Goal: Information Seeking & Learning: Learn about a topic

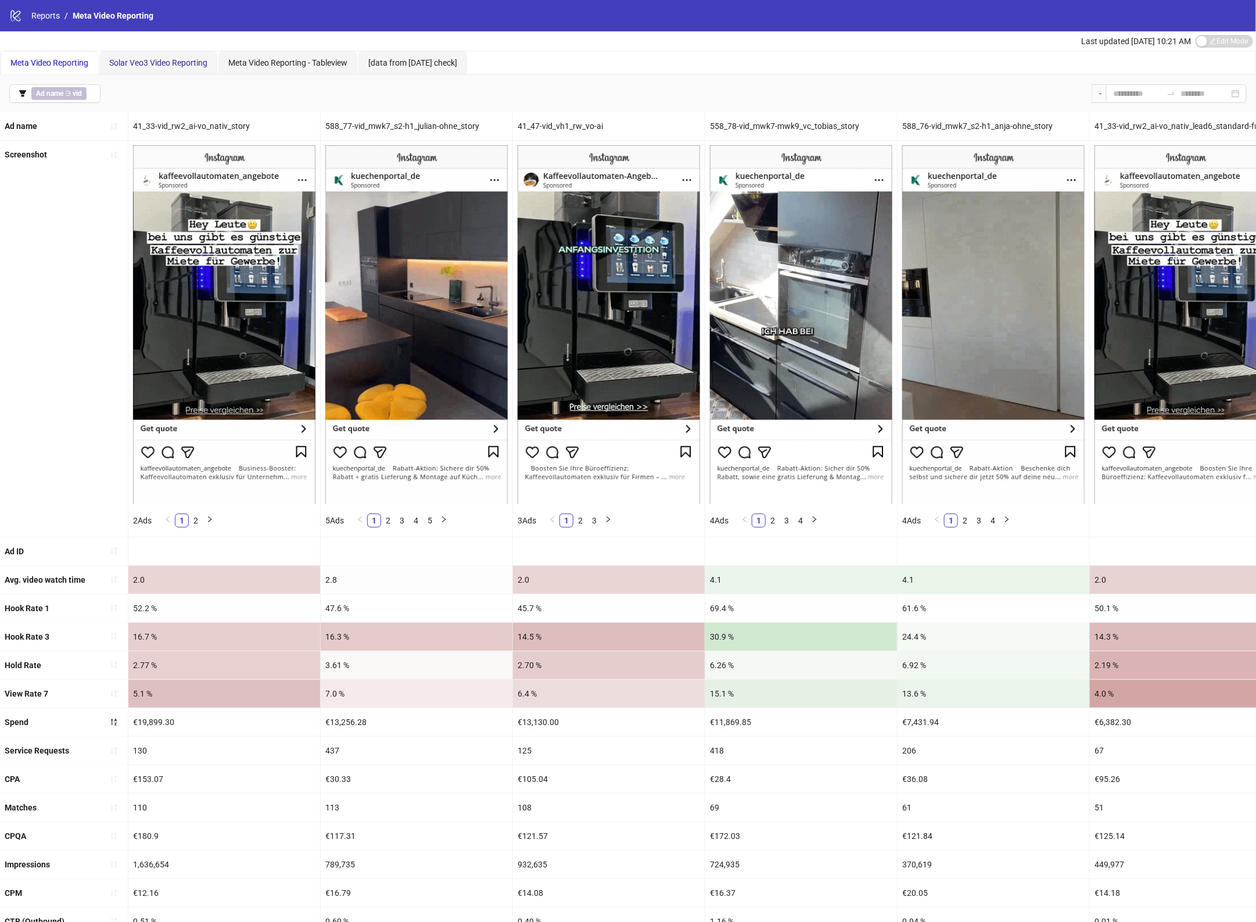
click at [163, 65] on span "Solar Veo3 Video Reporting" at bounding box center [158, 62] width 98 height 9
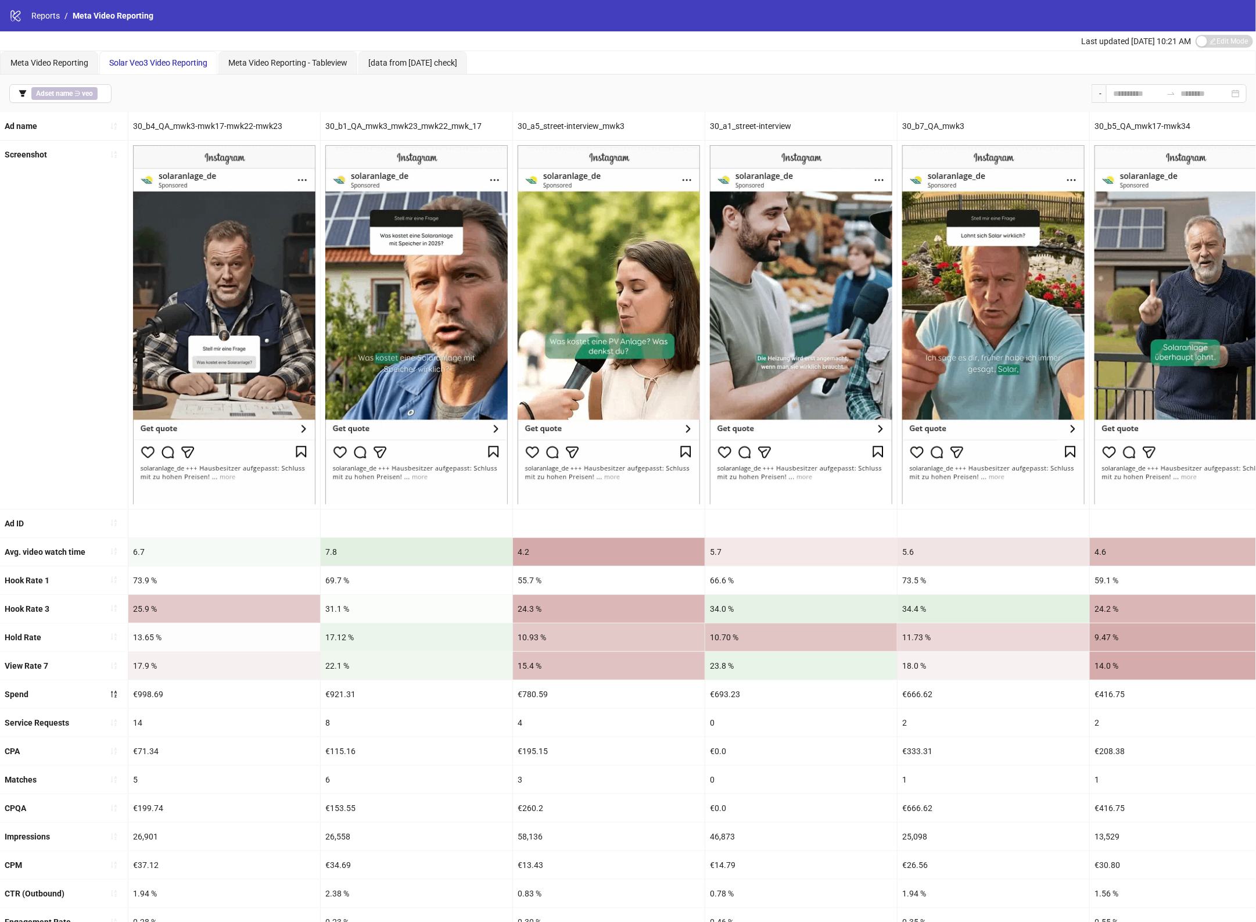
drag, startPoint x: 916, startPoint y: 586, endPoint x: 809, endPoint y: 573, distance: 107.7
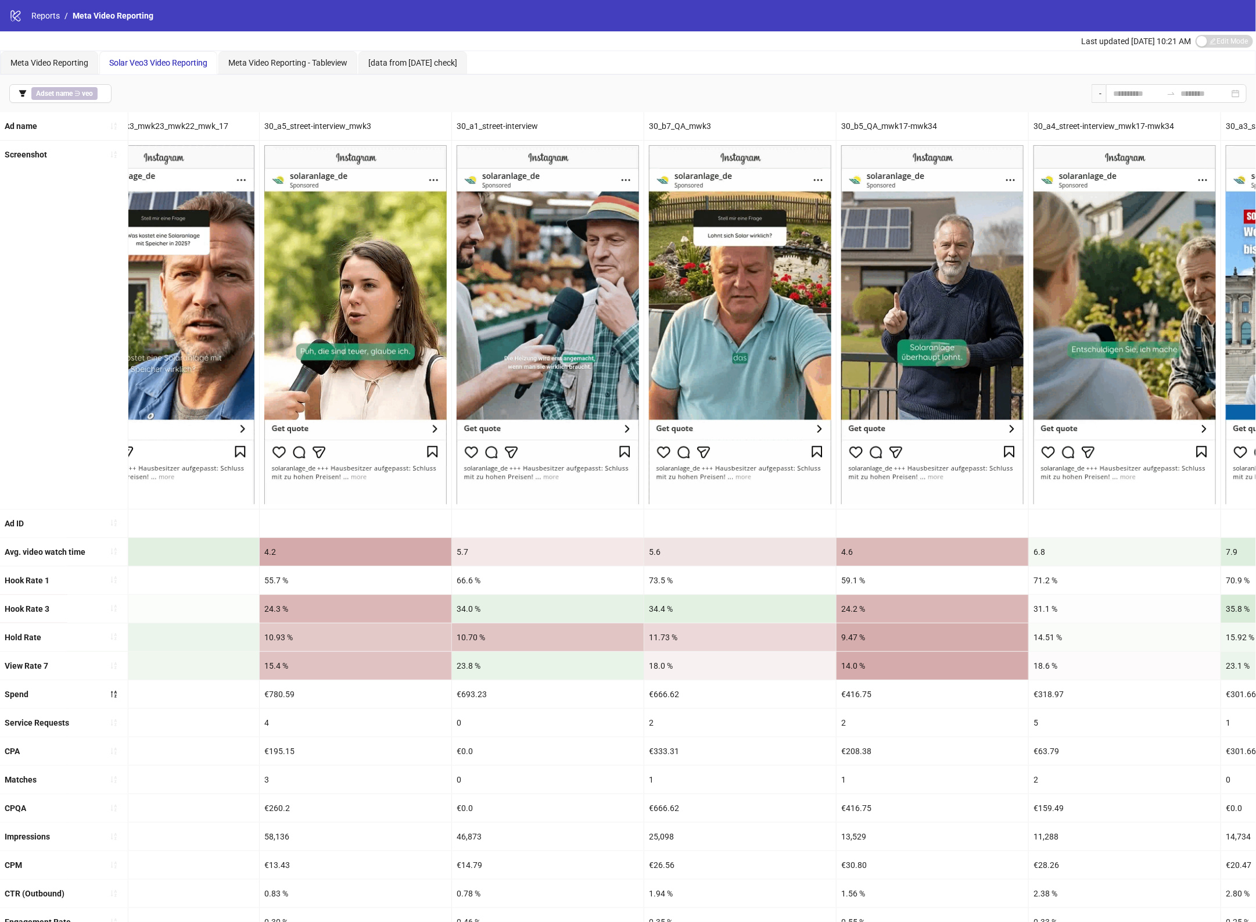
drag, startPoint x: 809, startPoint y: 573, endPoint x: 879, endPoint y: 572, distance: 69.7
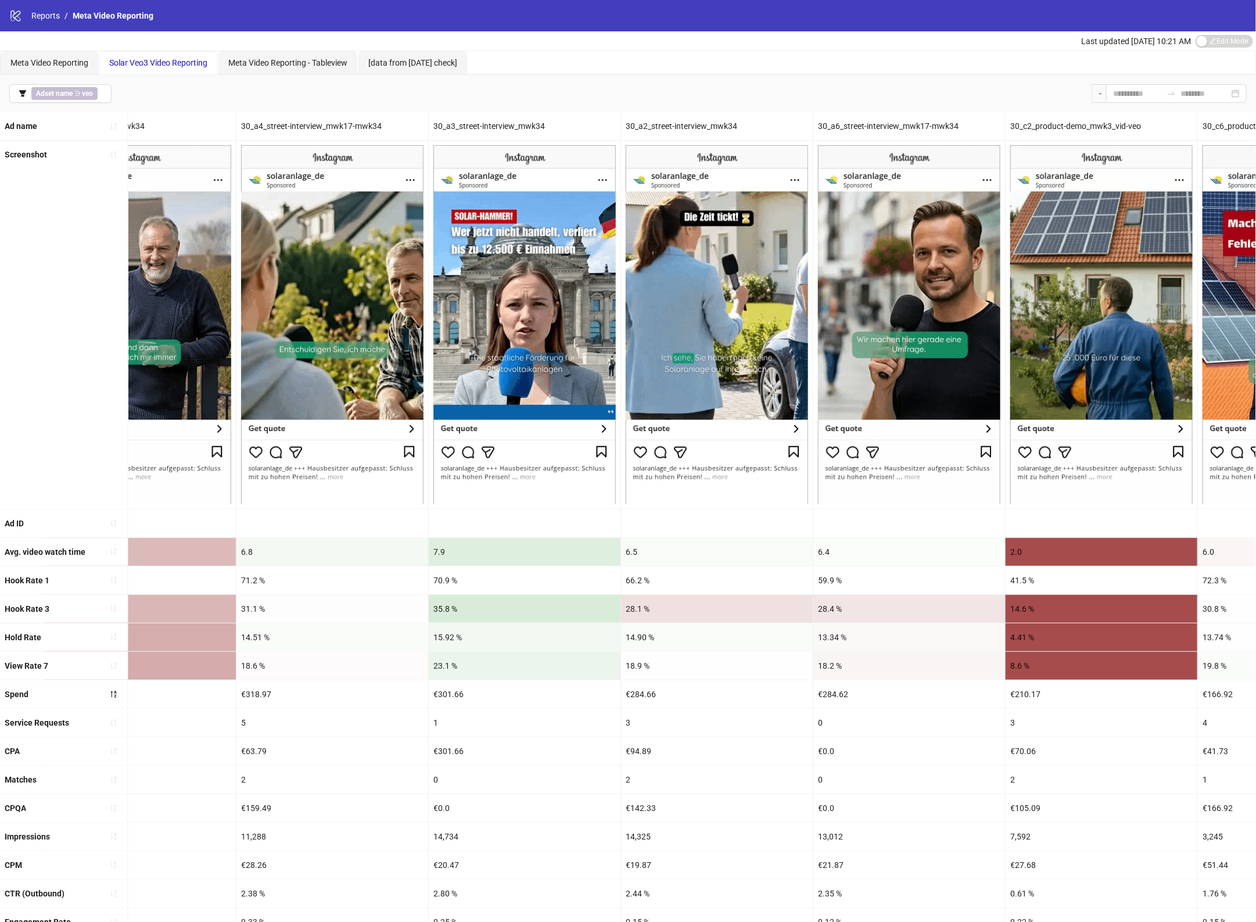
scroll to position [0, 1075]
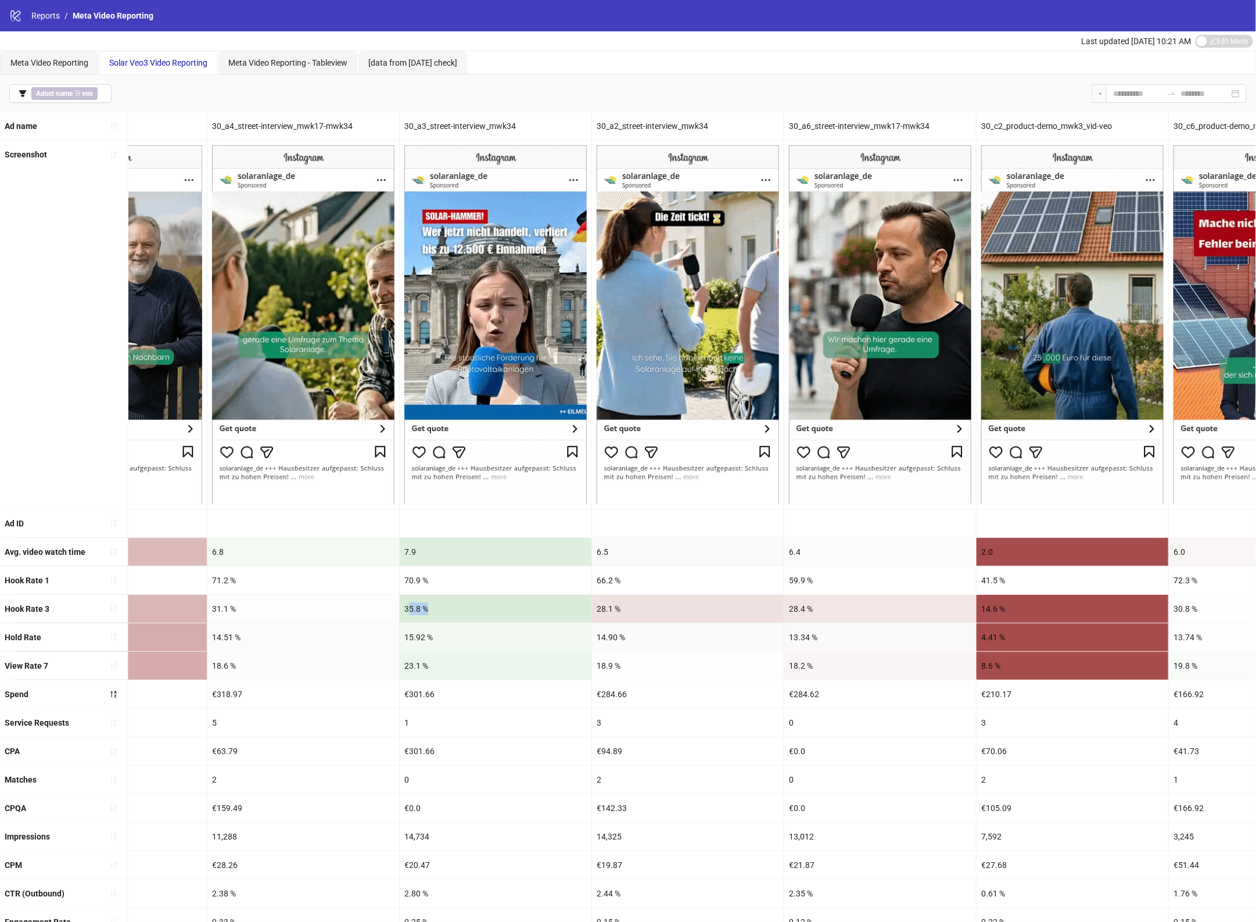
drag, startPoint x: 410, startPoint y: 614, endPoint x: 433, endPoint y: 619, distance: 23.7
click at [433, 619] on div "35.8 %" at bounding box center [496, 609] width 192 height 28
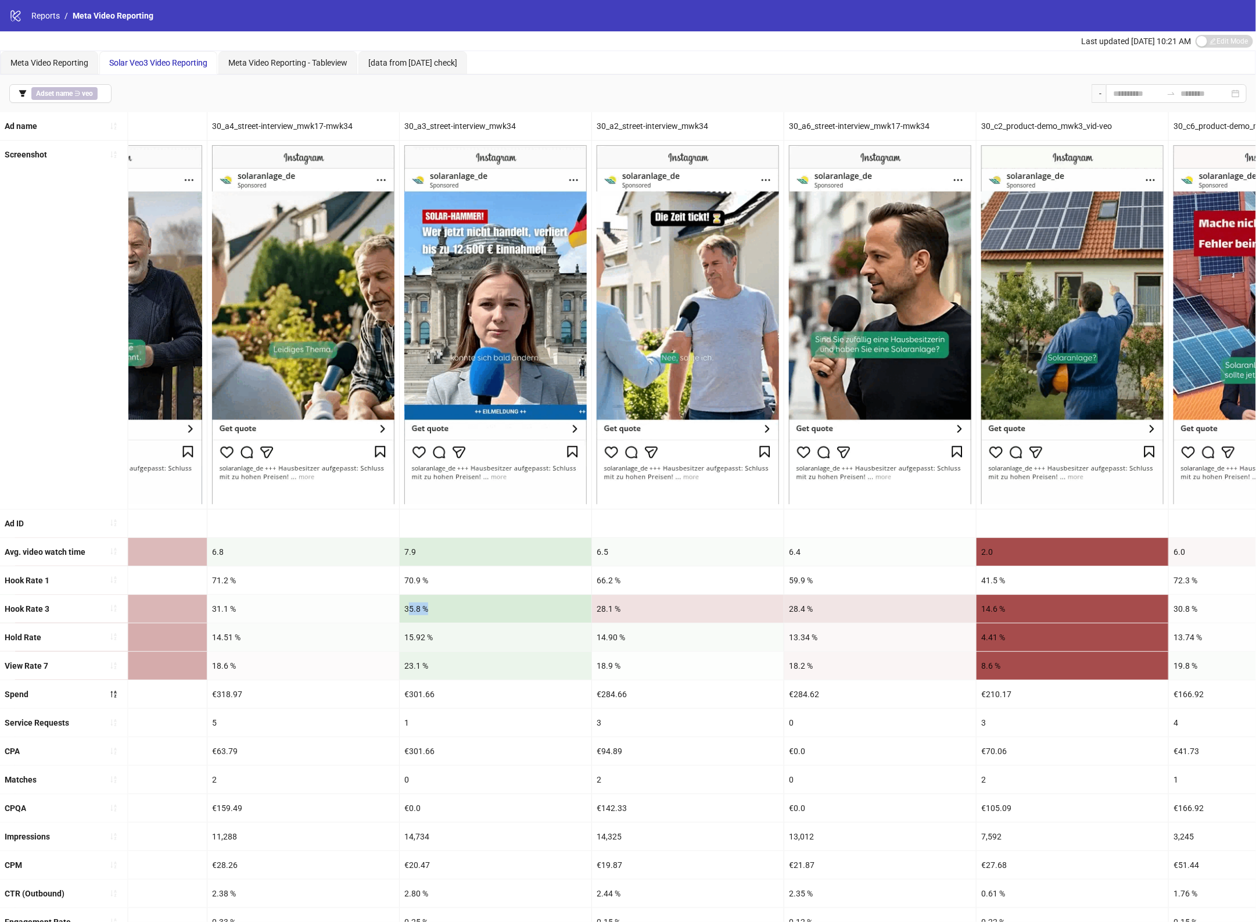
scroll to position [0, 1104]
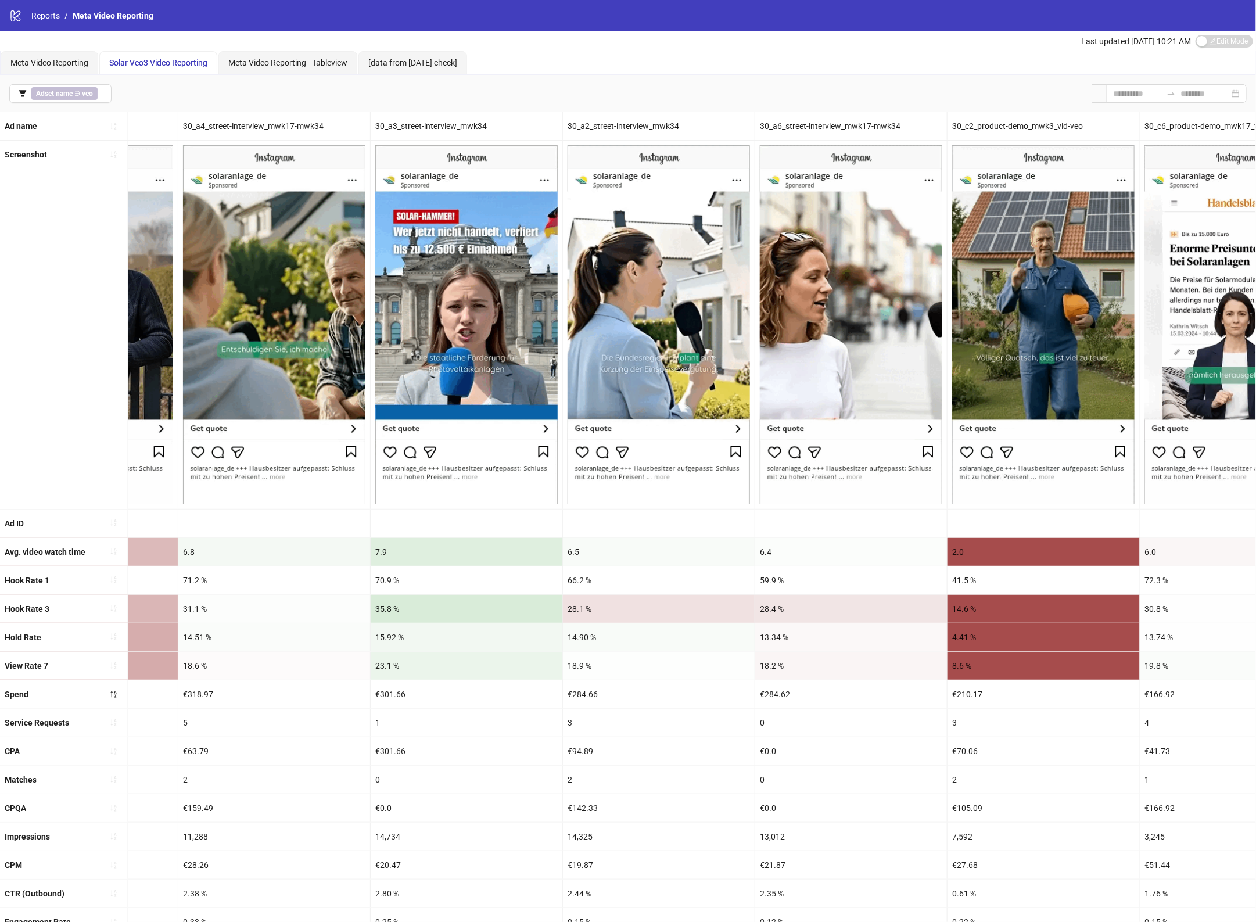
click at [389, 625] on div "15.92 %" at bounding box center [467, 638] width 192 height 28
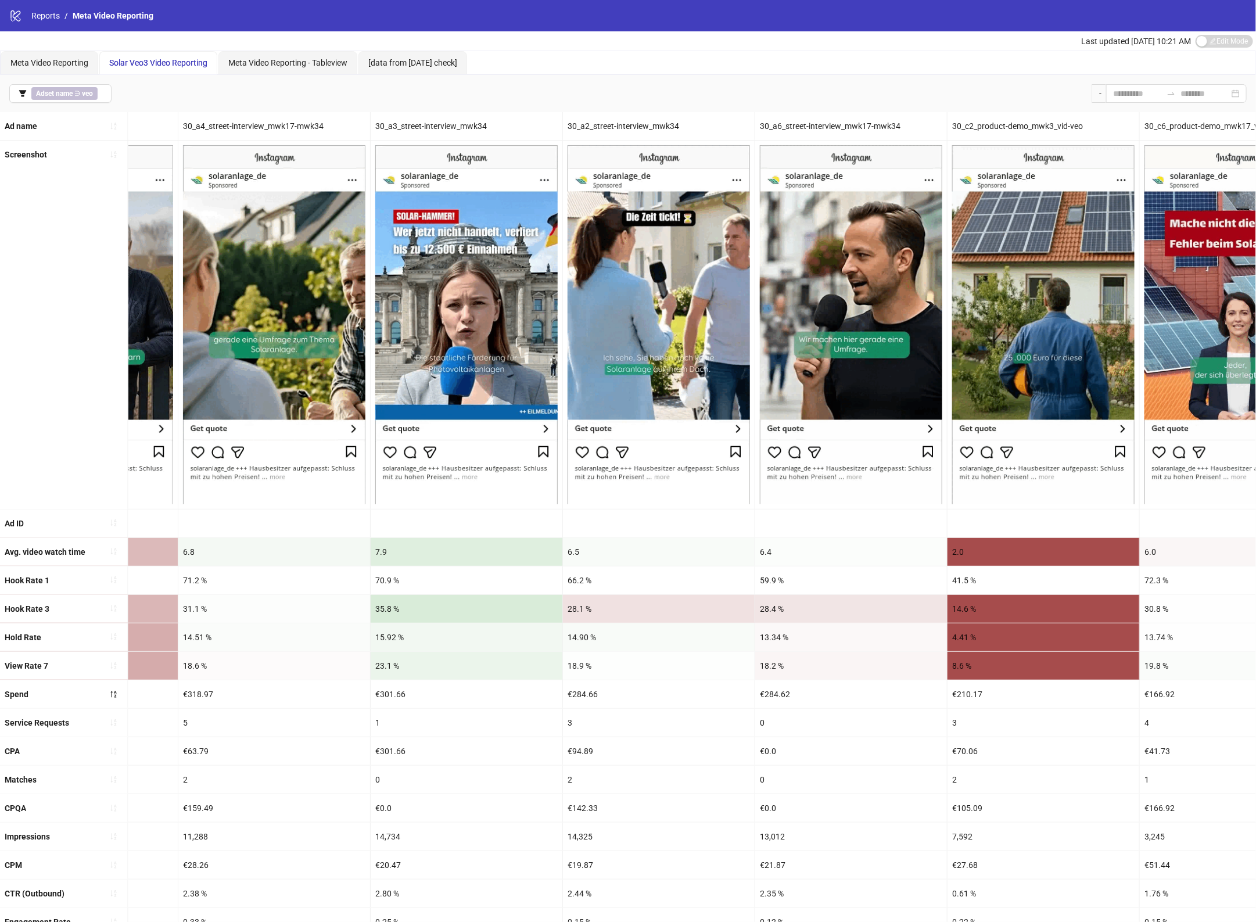
click at [379, 608] on div "35.8 %" at bounding box center [467, 609] width 192 height 28
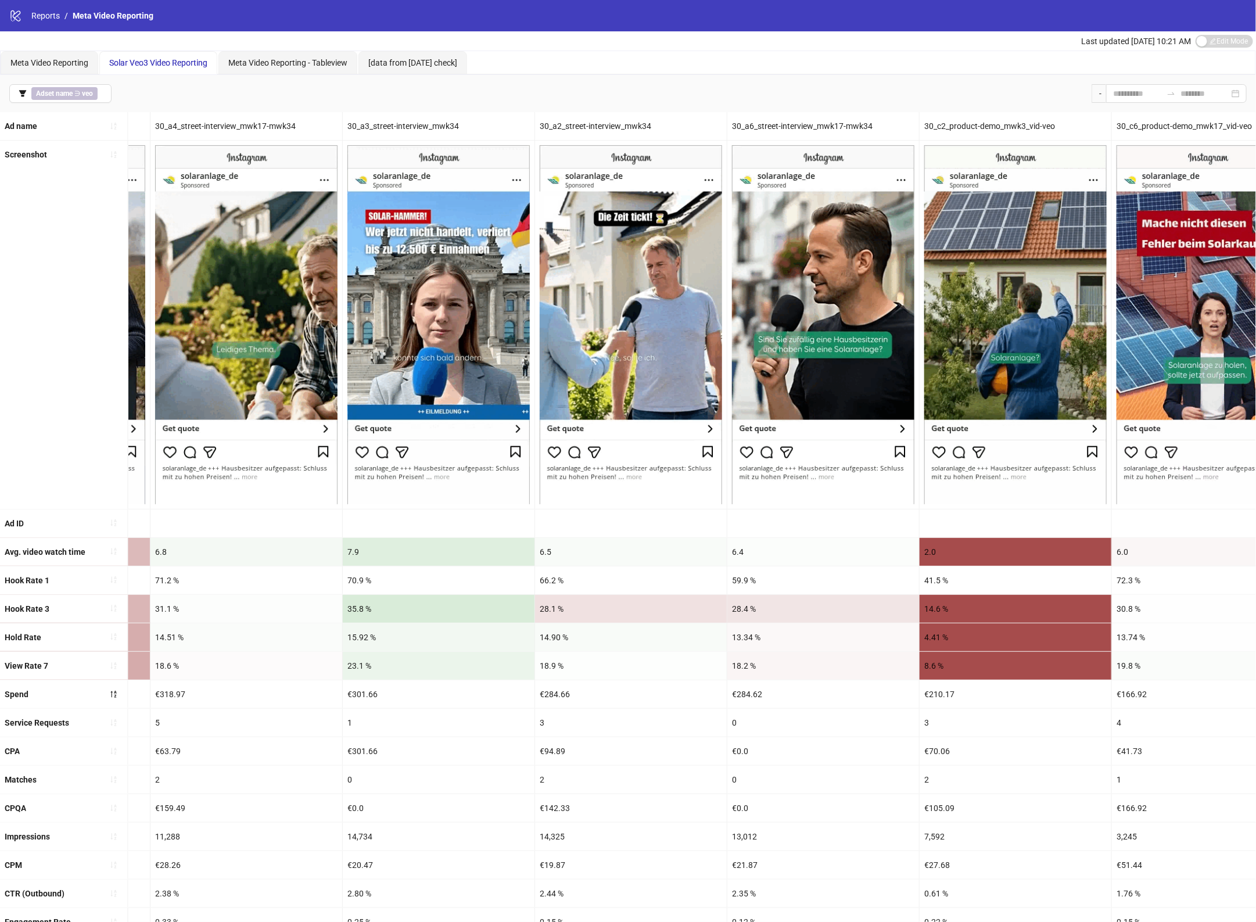
scroll to position [0, 1133]
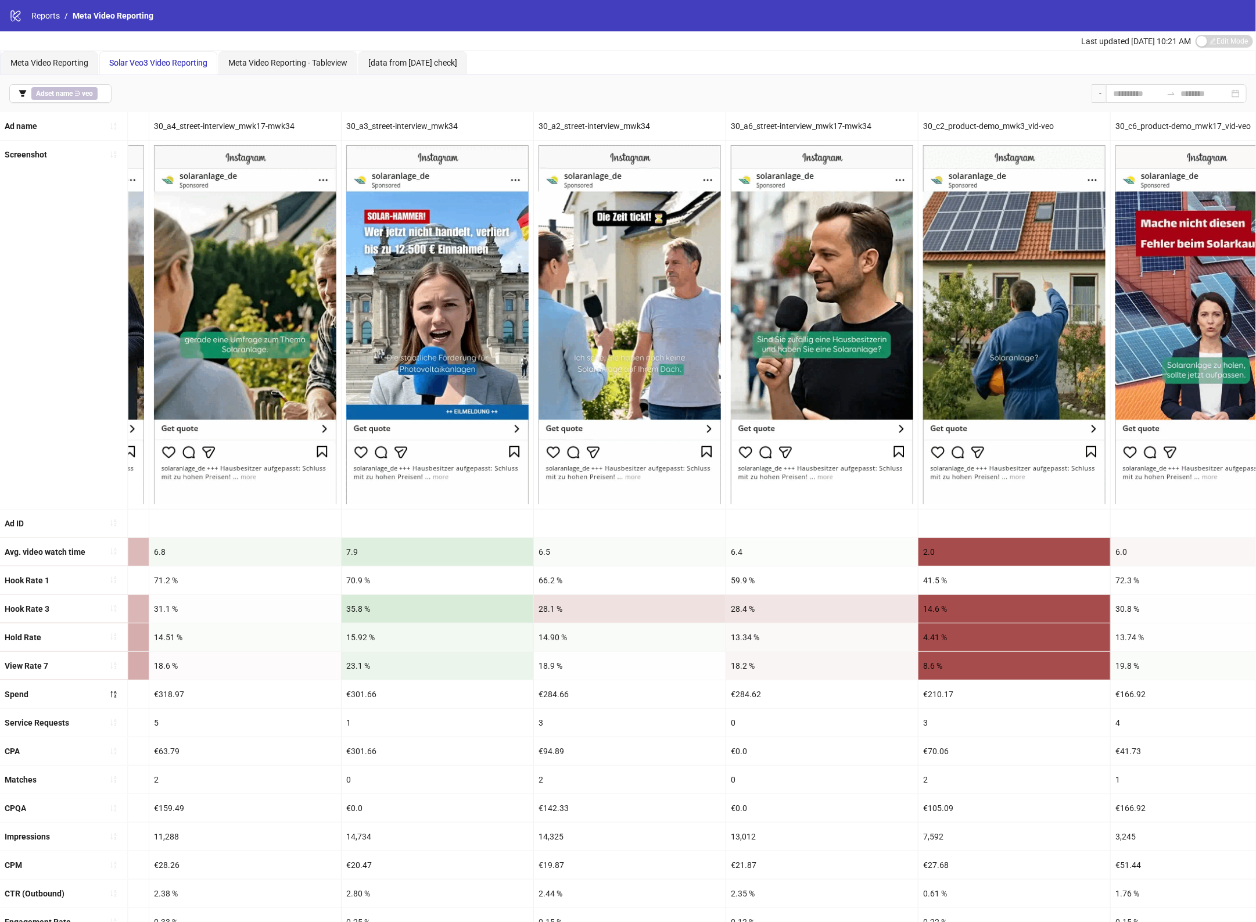
drag, startPoint x: 466, startPoint y: 615, endPoint x: 497, endPoint y: 617, distance: 30.8
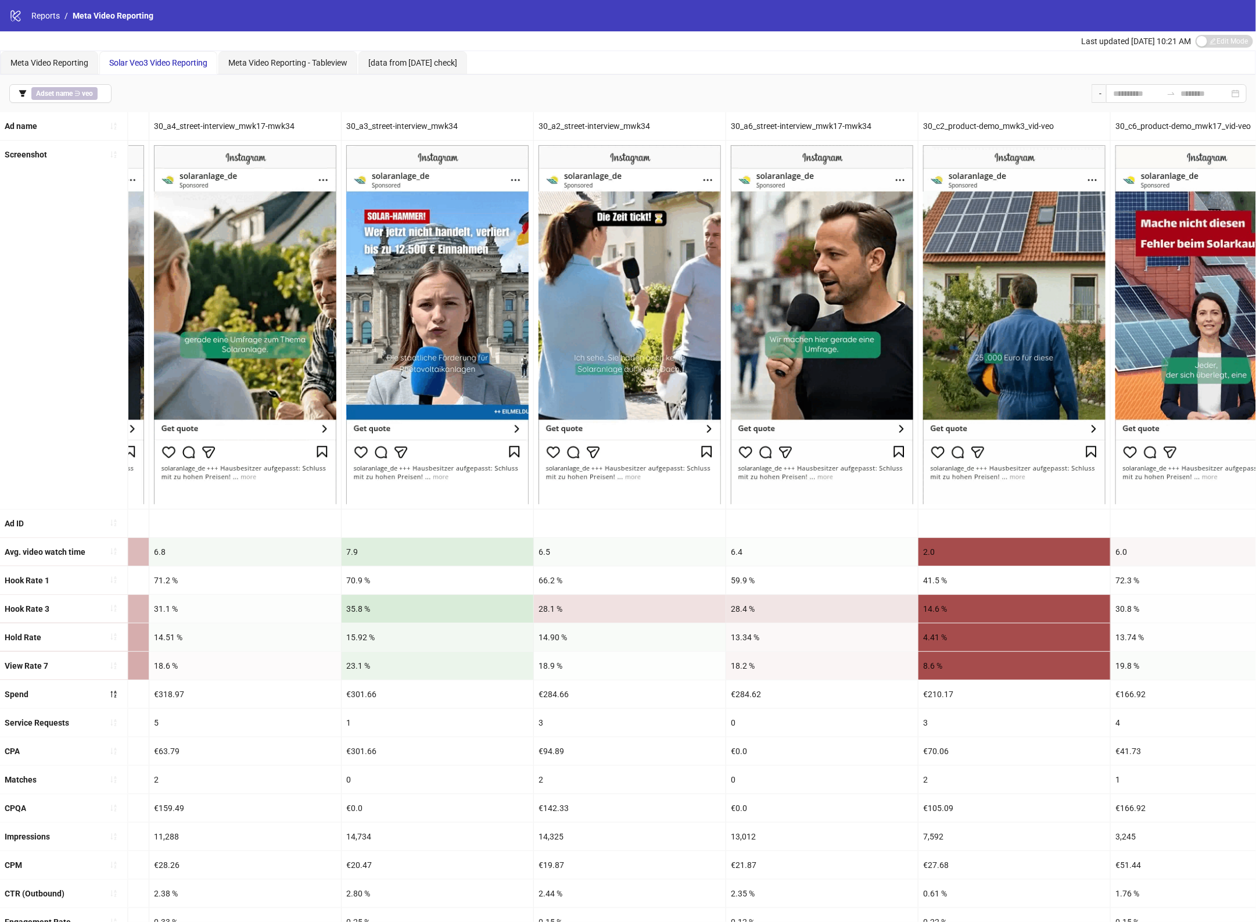
click at [497, 617] on div "35.8 %" at bounding box center [438, 609] width 192 height 28
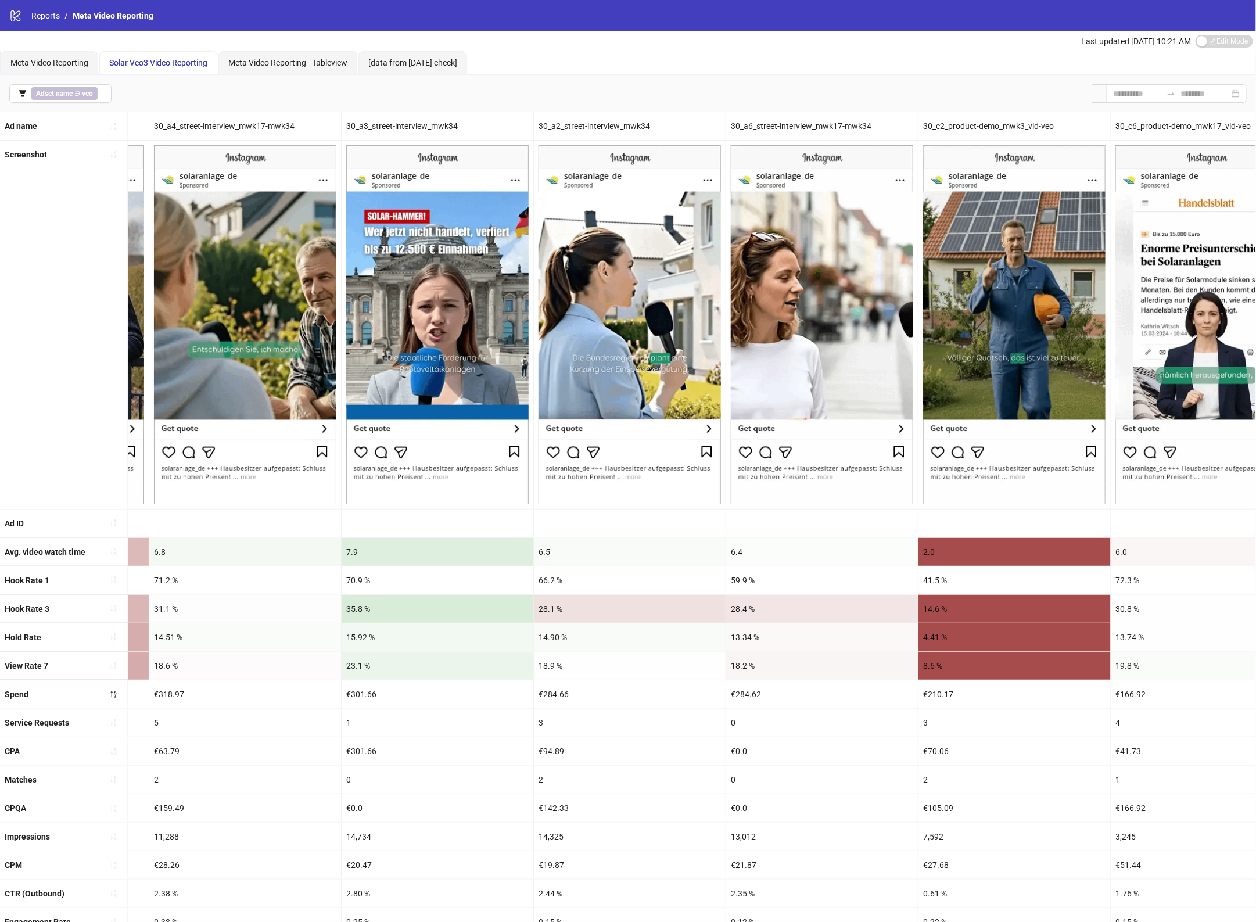
drag, startPoint x: 643, startPoint y: 609, endPoint x: 567, endPoint y: 606, distance: 75.6
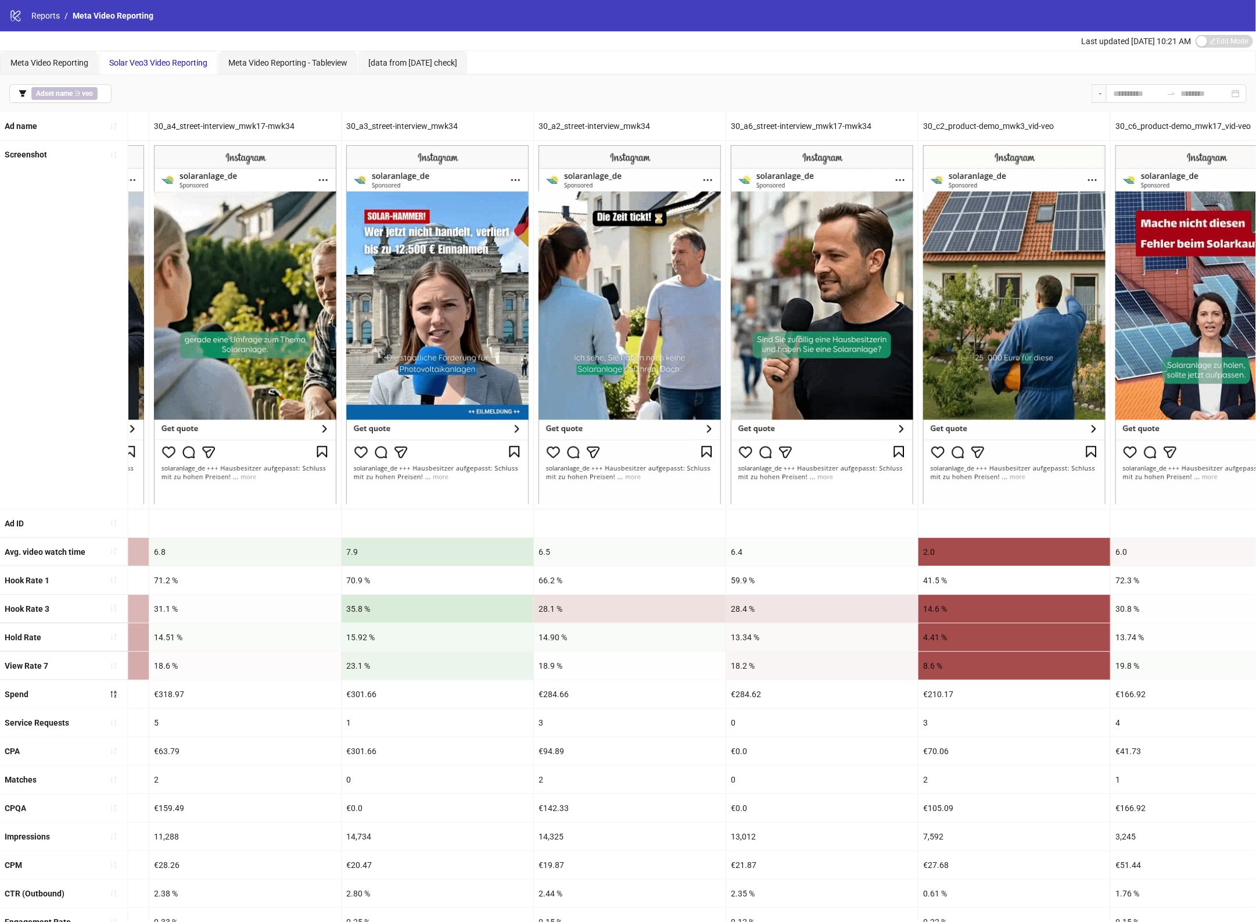
click at [567, 606] on div "28.1 %" at bounding box center [630, 609] width 192 height 28
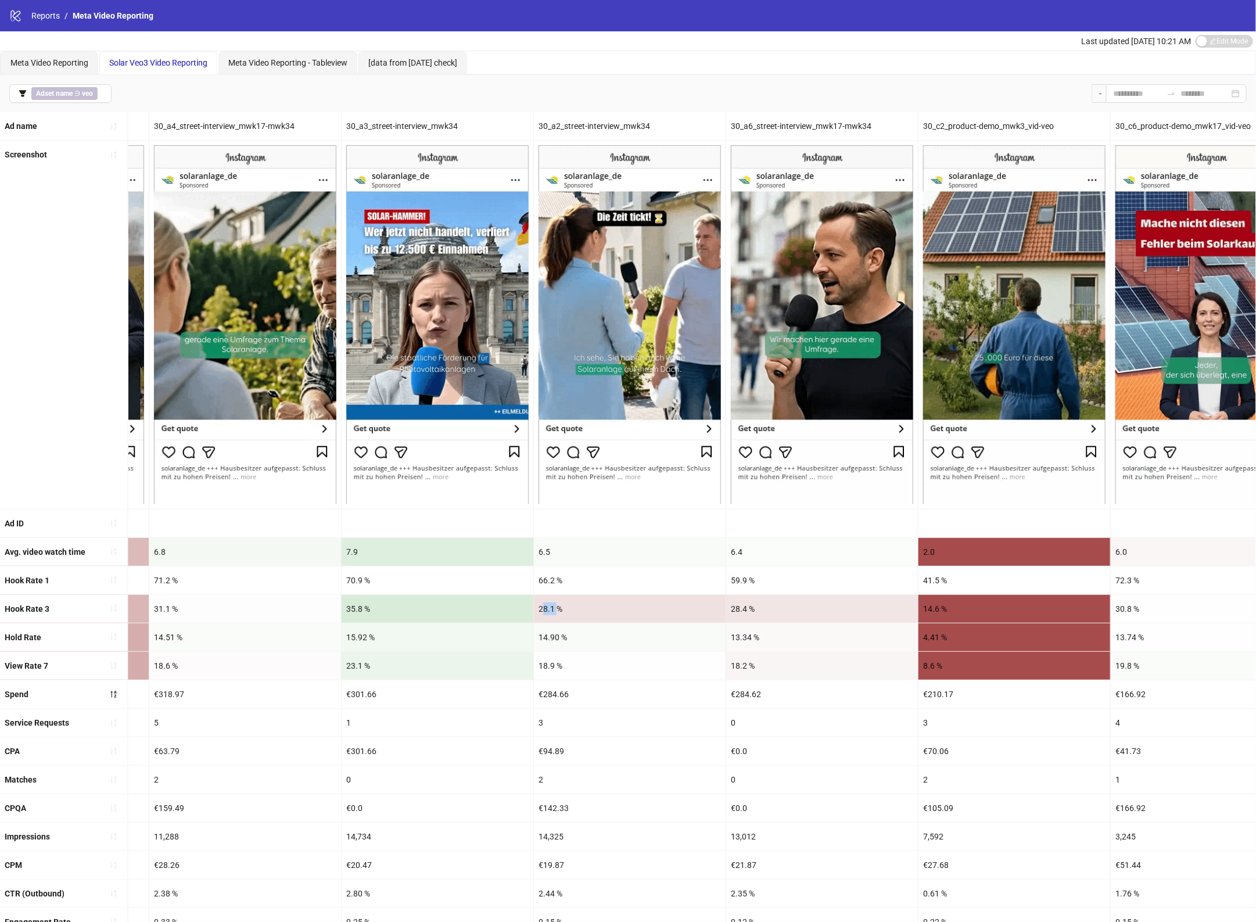
drag, startPoint x: 544, startPoint y: 609, endPoint x: 560, endPoint y: 608, distance: 15.1
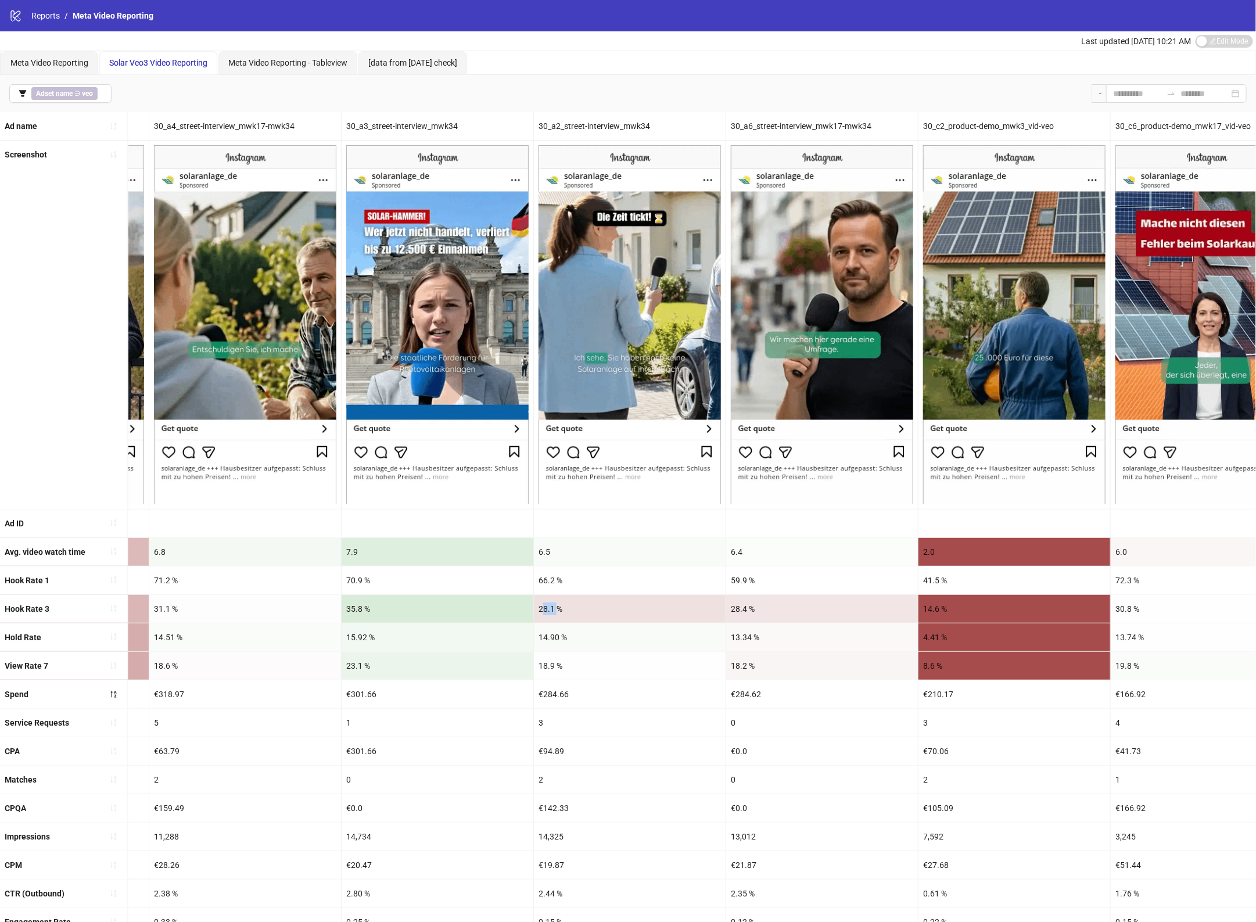
click at [560, 608] on div "28.1 %" at bounding box center [630, 609] width 192 height 28
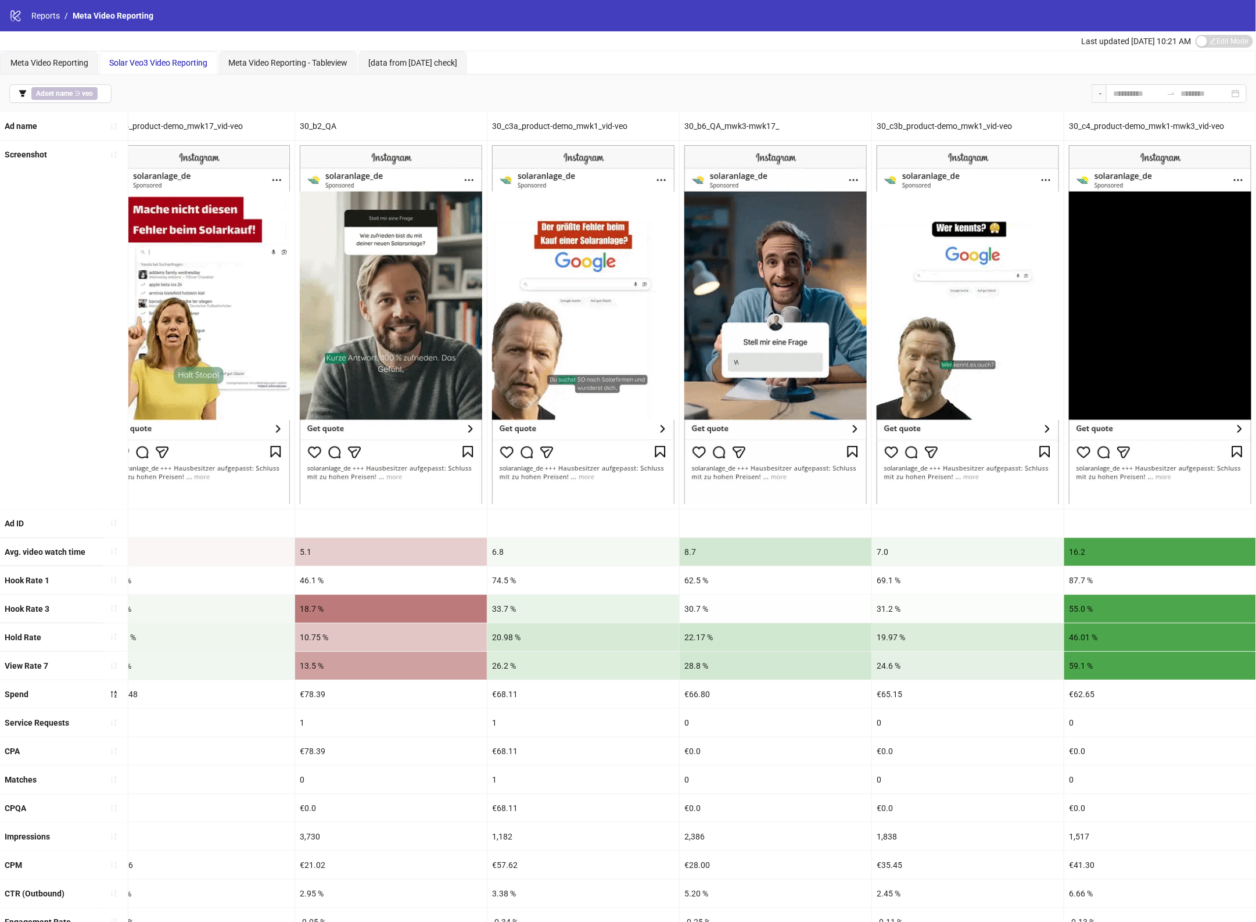
scroll to position [0, 2721]
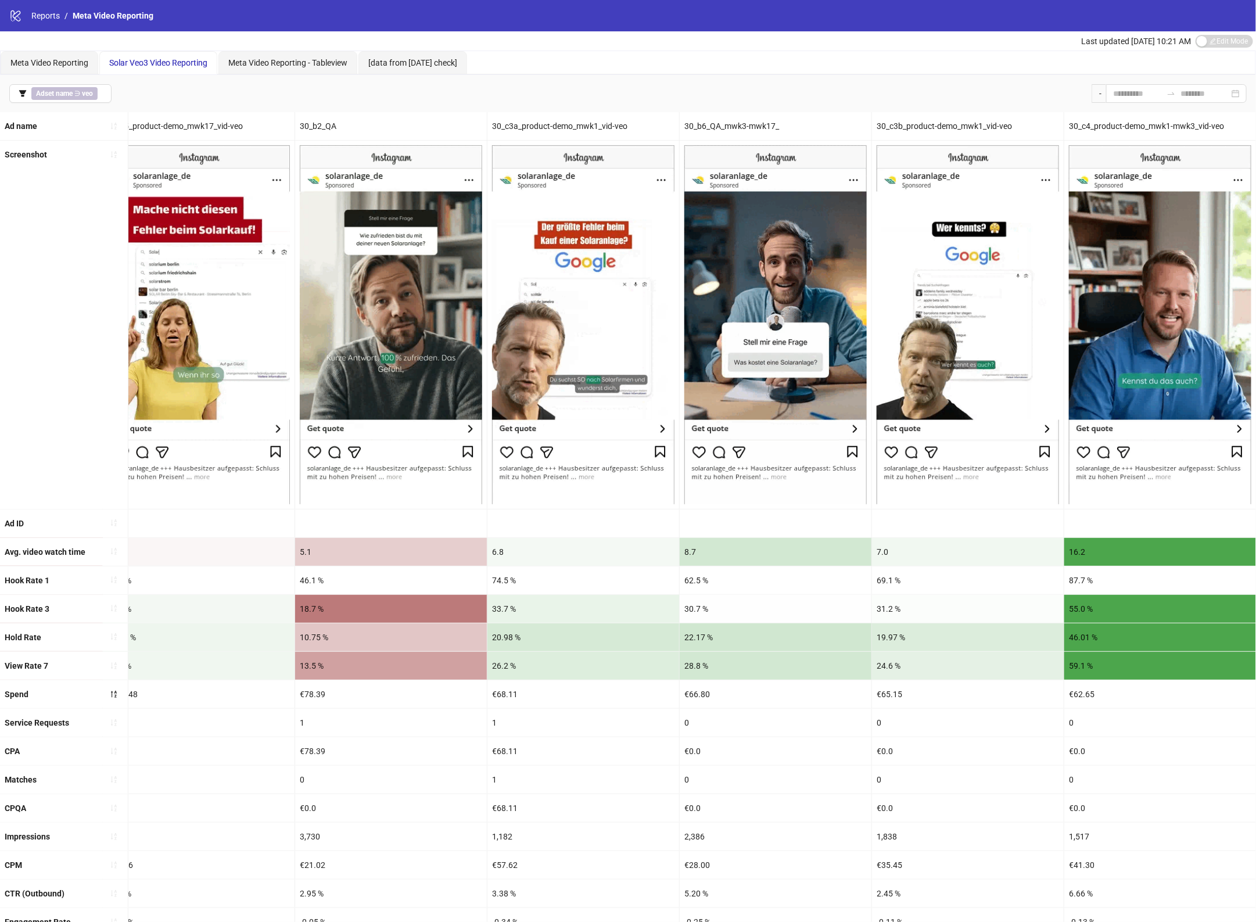
click at [961, 570] on div "69.1 %" at bounding box center [968, 581] width 192 height 28
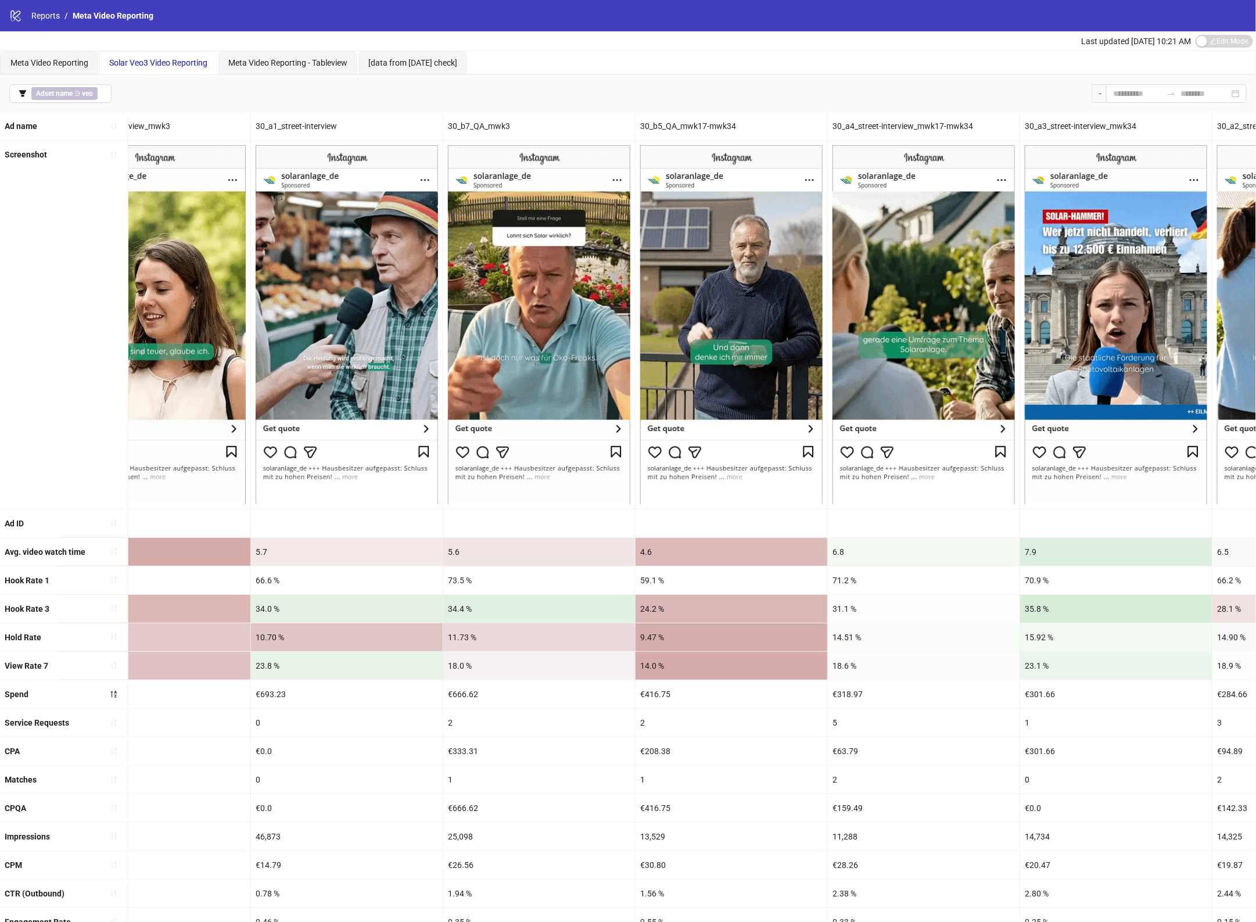
scroll to position [0, 600]
